Goal: Task Accomplishment & Management: Manage account settings

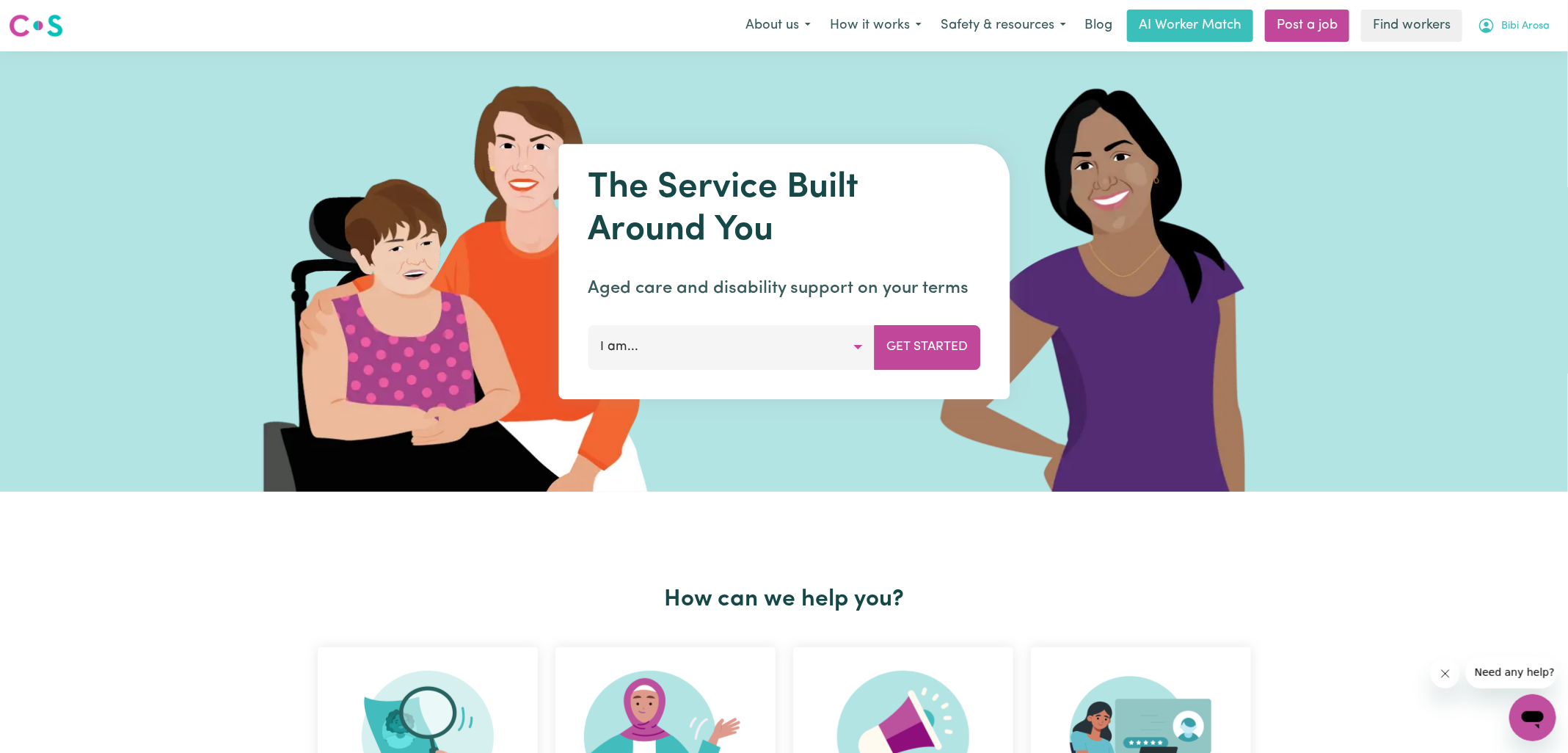
click at [1045, 25] on icon "My Account" at bounding box center [1487, 26] width 18 height 18
click at [1045, 86] on link "Logout" at bounding box center [1500, 84] width 116 height 28
click at [1045, 31] on link "Login" at bounding box center [1534, 26] width 51 height 32
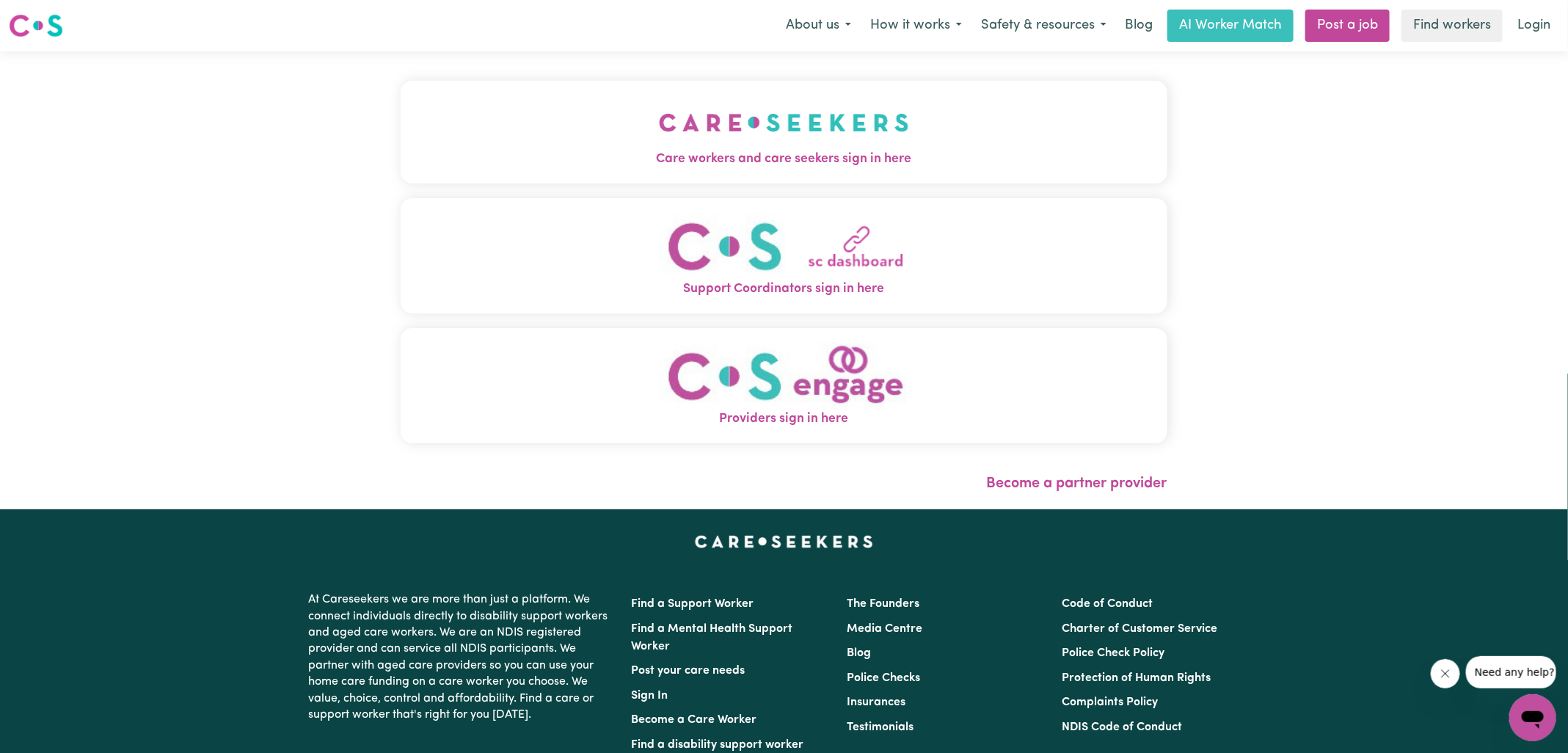
click at [691, 148] on img "Care workers and care seekers sign in here" at bounding box center [783, 123] width 250 height 54
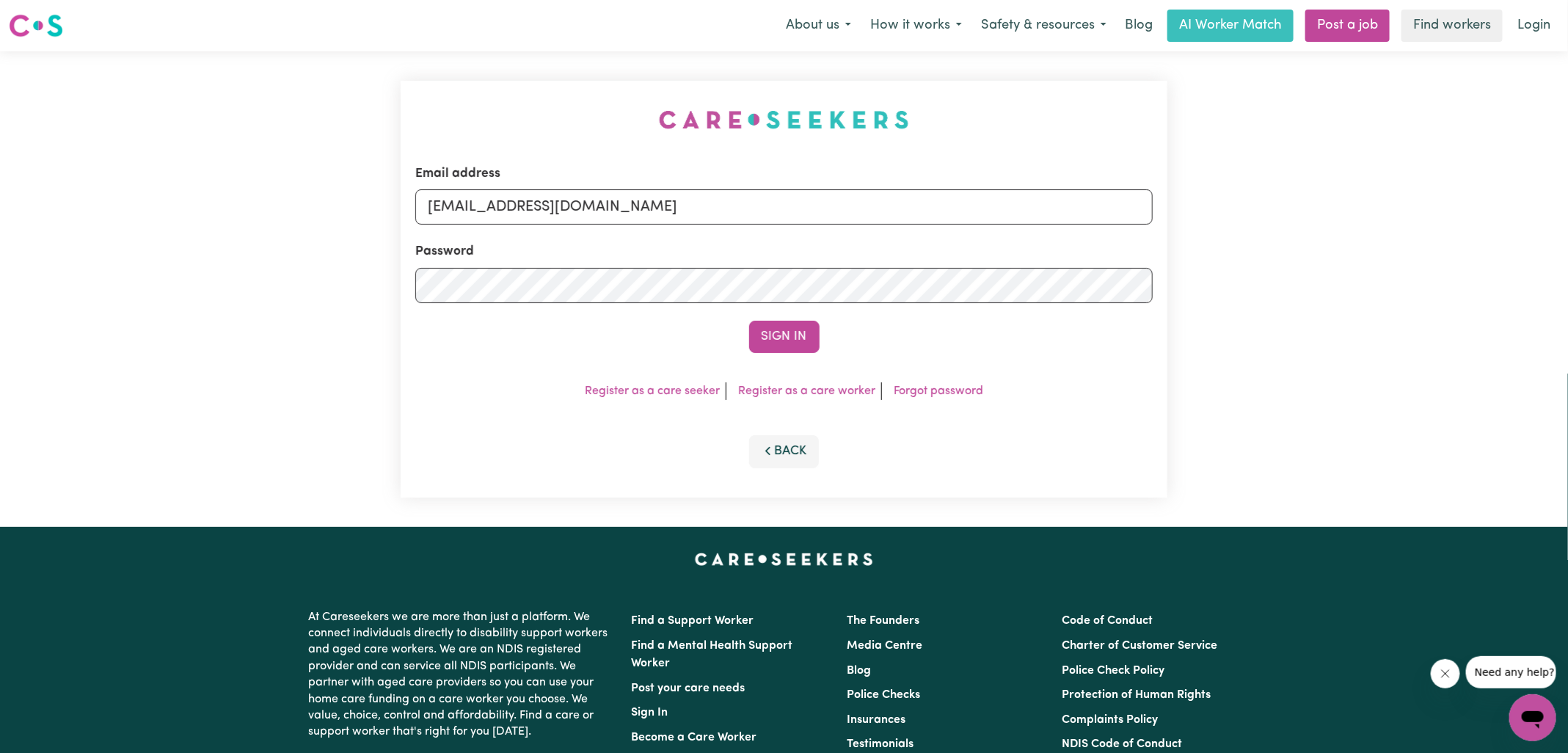
drag, startPoint x: 511, startPoint y: 70, endPoint x: 547, endPoint y: 78, distance: 36.9
click at [511, 70] on div "Email address [EMAIL_ADDRESS][DOMAIN_NAME] Password Sign In Register as a care …" at bounding box center [784, 289] width 785 height 475
drag, startPoint x: 518, startPoint y: 207, endPoint x: 867, endPoint y: 190, distance: 349.4
click at [854, 209] on input "[EMAIL_ADDRESS][DOMAIN_NAME]" at bounding box center [783, 207] width 737 height 35
paste input "homecaringHD"
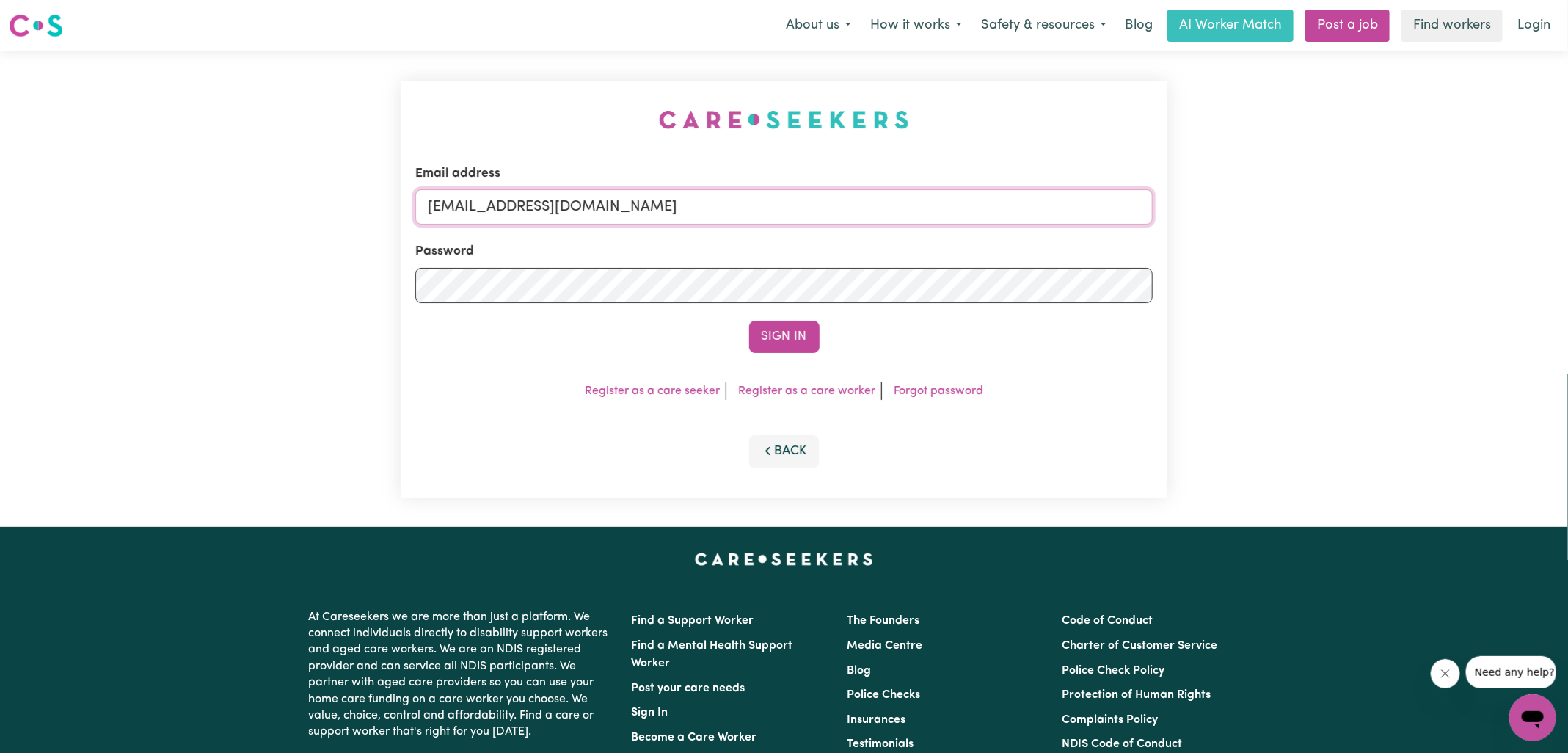
type input "[EMAIL_ADDRESS][DOMAIN_NAME]"
click at [607, 96] on div "Email address [EMAIL_ADDRESS][DOMAIN_NAME] Password Sign In Register as a care …" at bounding box center [784, 289] width 767 height 417
drag, startPoint x: 792, startPoint y: 339, endPoint x: 804, endPoint y: 328, distance: 16.3
click at [792, 339] on button "Sign In" at bounding box center [784, 336] width 70 height 32
